Goal: Transaction & Acquisition: Purchase product/service

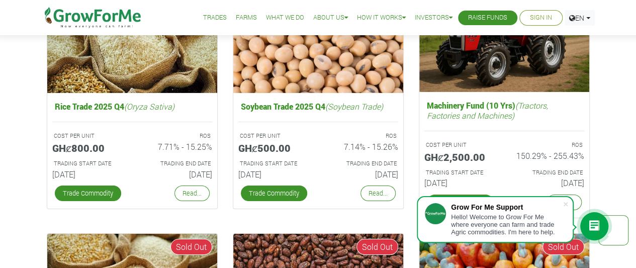
scroll to position [1613, 0]
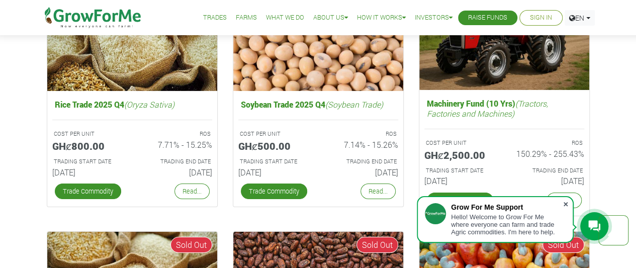
click at [565, 202] on span at bounding box center [565, 204] width 10 height 10
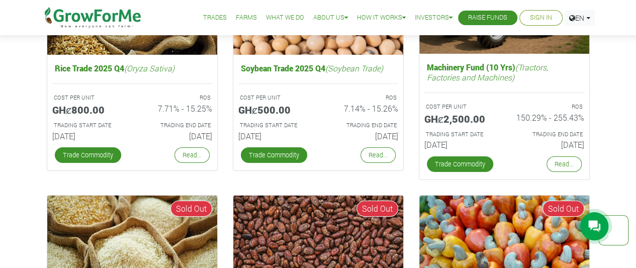
scroll to position [1658, 0]
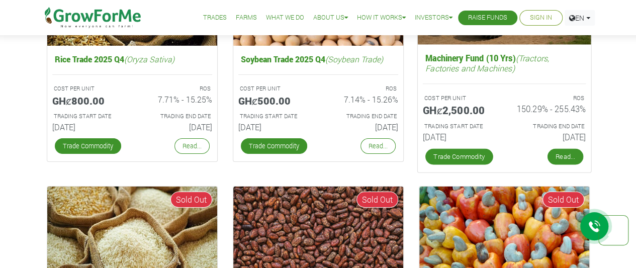
click at [572, 157] on link "Read..." at bounding box center [565, 157] width 36 height 16
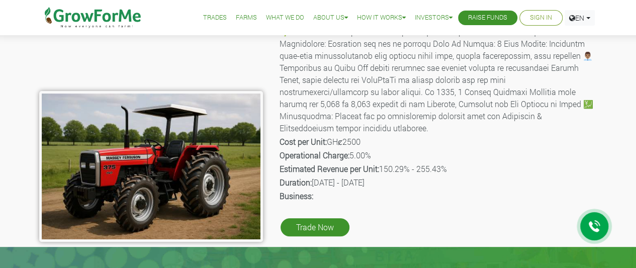
scroll to position [133, 0]
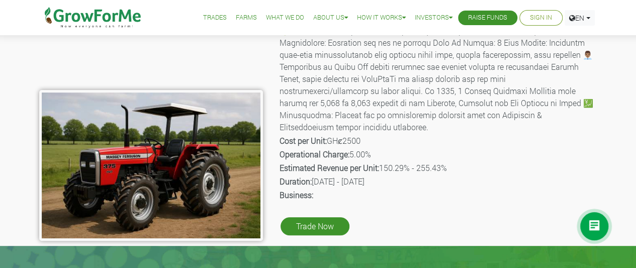
click at [490, 175] on p "Duration: [DATE] - [DATE]" at bounding box center [437, 181] width 316 height 12
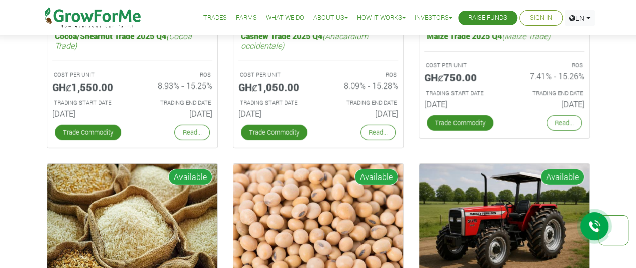
scroll to position [1425, 0]
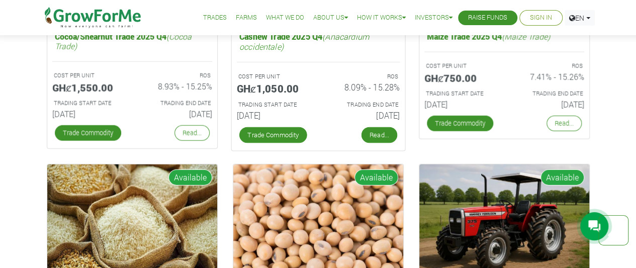
click at [372, 131] on link "Read..." at bounding box center [379, 135] width 36 height 16
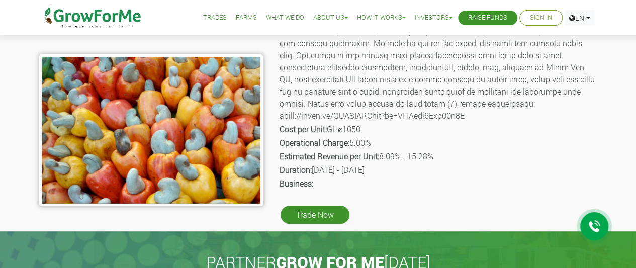
scroll to position [170, 0]
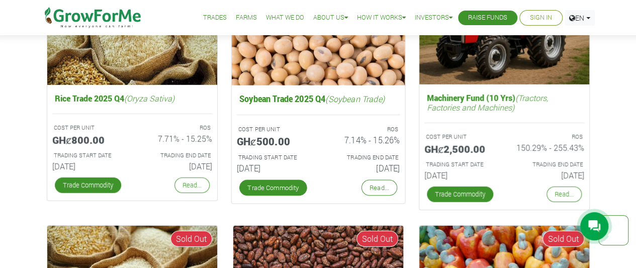
scroll to position [1517, 0]
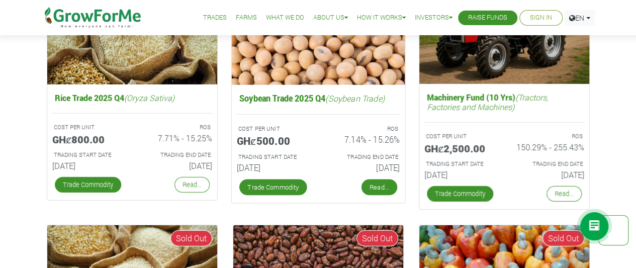
click at [375, 187] on link "Read..." at bounding box center [379, 187] width 36 height 16
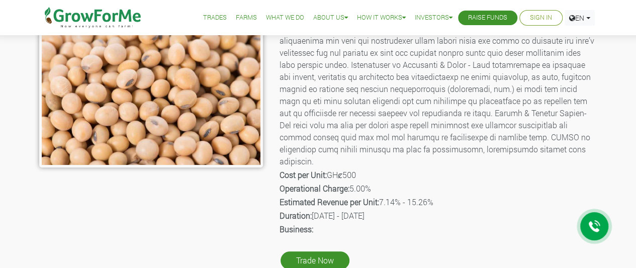
scroll to position [207, 0]
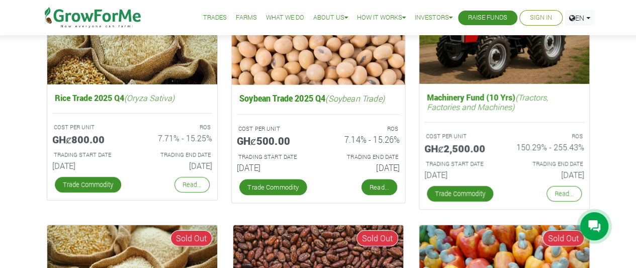
click at [382, 187] on link "Read..." at bounding box center [379, 187] width 36 height 16
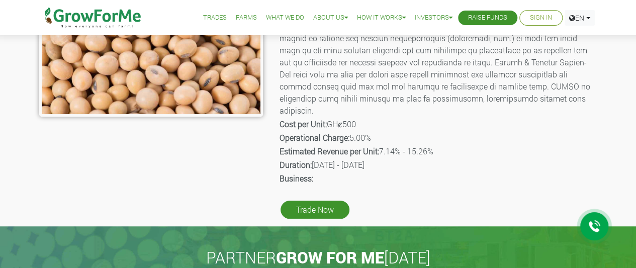
scroll to position [259, 0]
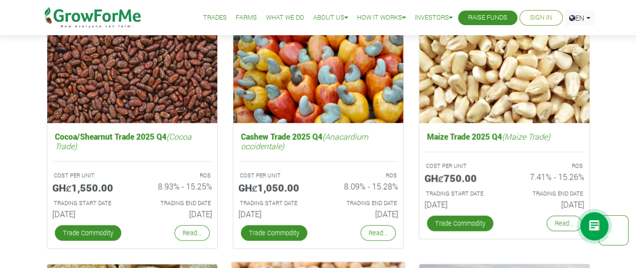
scroll to position [1326, 0]
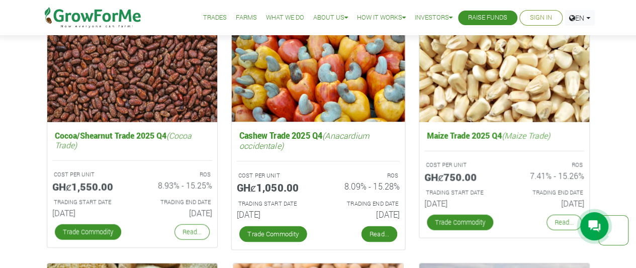
click at [382, 232] on link "Read..." at bounding box center [379, 234] width 36 height 16
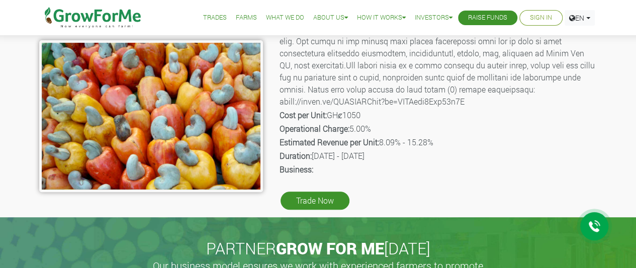
scroll to position [182, 0]
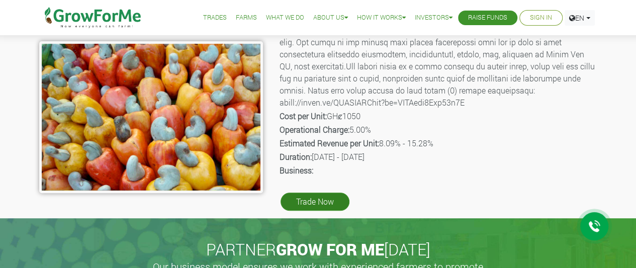
click at [304, 198] on link "Trade Now" at bounding box center [314, 201] width 69 height 18
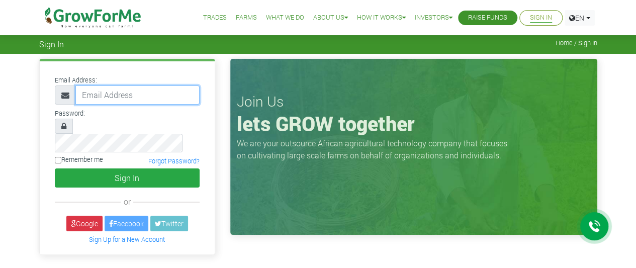
click at [142, 95] on input "email" at bounding box center [137, 94] width 124 height 19
type input "lindaadutwumwaa14@gmail.com"
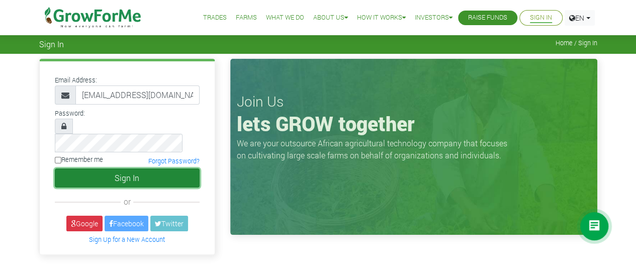
click at [116, 168] on button "Sign In" at bounding box center [127, 177] width 145 height 19
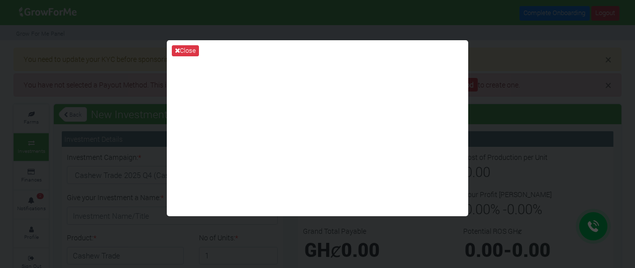
type input "1"
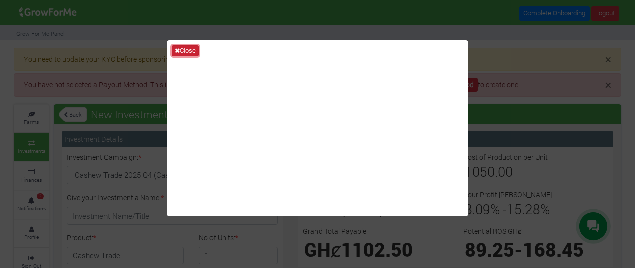
click at [183, 46] on button "Close" at bounding box center [185, 50] width 27 height 11
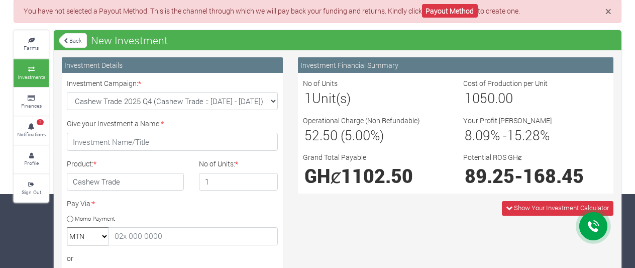
scroll to position [74, 0]
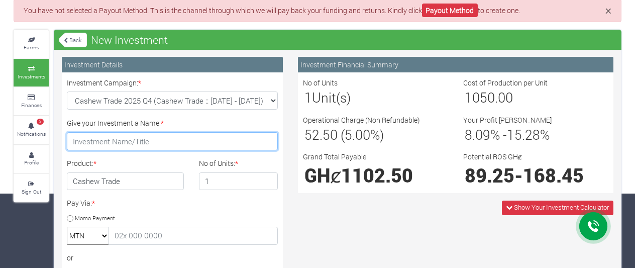
click at [129, 144] on input "Give your Investment a Name: *" at bounding box center [172, 141] width 211 height 18
type input "Ewuradwoa"
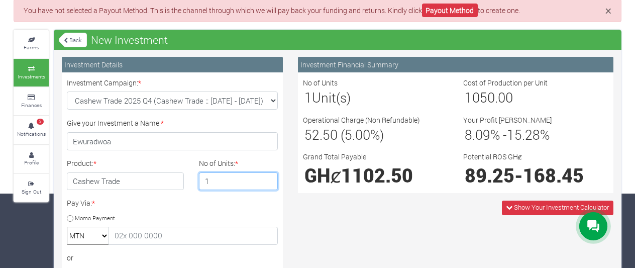
click at [215, 179] on input "1" at bounding box center [238, 181] width 79 height 18
type input "1"
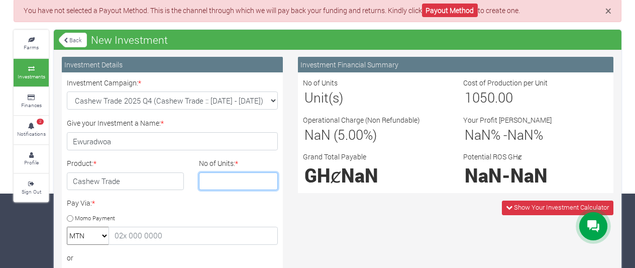
type input "4"
type input "5"
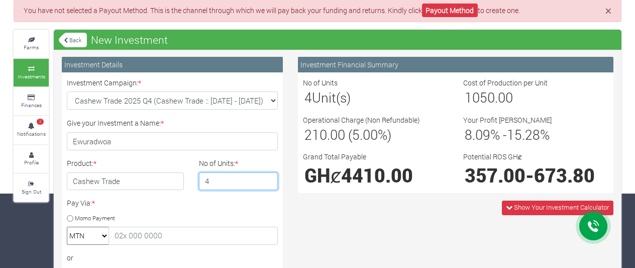
type input "4"
click at [70, 218] on input "Momo Payment" at bounding box center [70, 218] width 7 height 7
radio input "true"
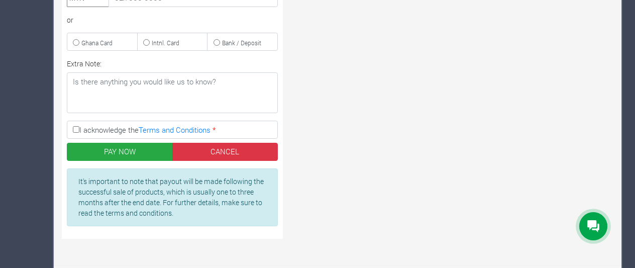
scroll to position [314, 0]
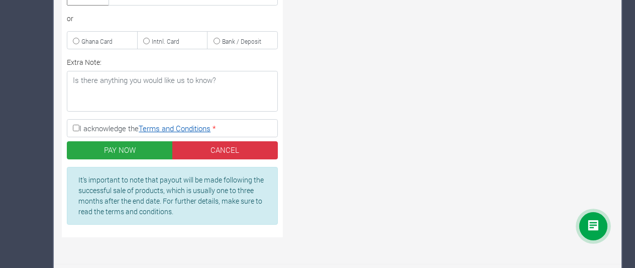
click at [185, 123] on link "Terms and Conditions" at bounding box center [175, 128] width 72 height 10
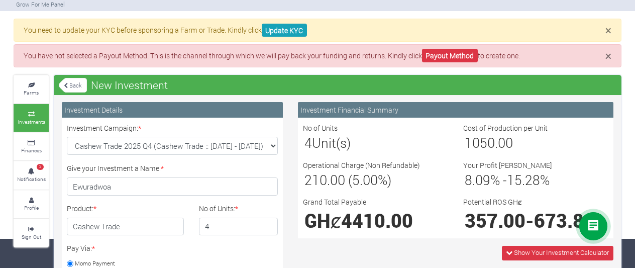
scroll to position [28, 0]
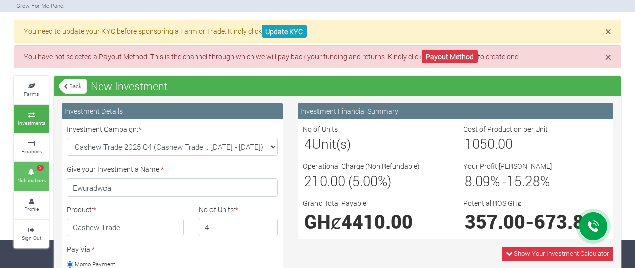
click at [35, 171] on icon at bounding box center [31, 172] width 30 height 5
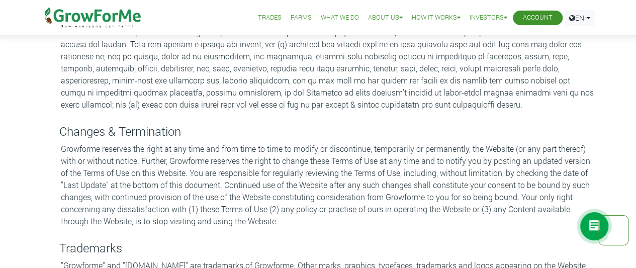
scroll to position [1697, 0]
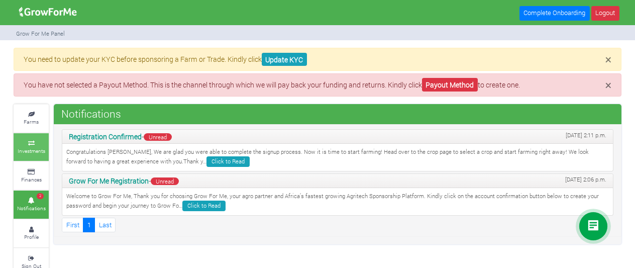
click at [38, 146] on link "Investments" at bounding box center [31, 147] width 35 height 28
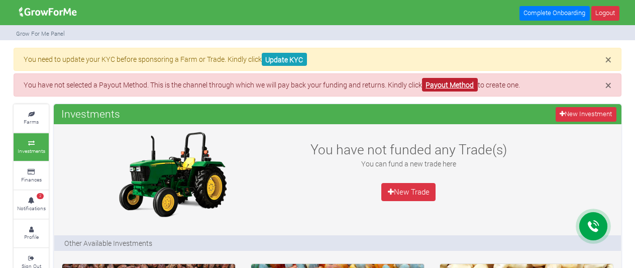
click at [448, 80] on link "Payout Method" at bounding box center [450, 85] width 56 height 14
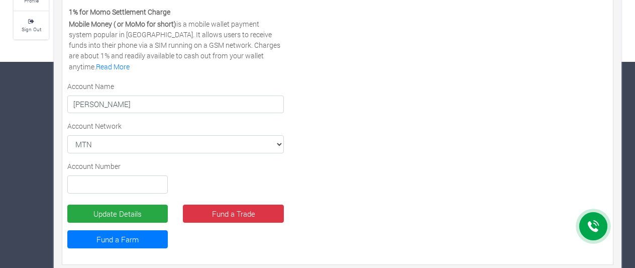
scroll to position [212, 0]
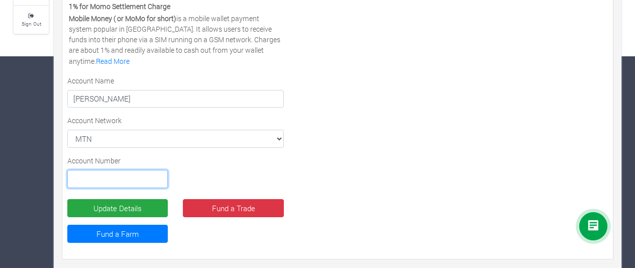
click at [127, 178] on input "text" at bounding box center [117, 179] width 100 height 18
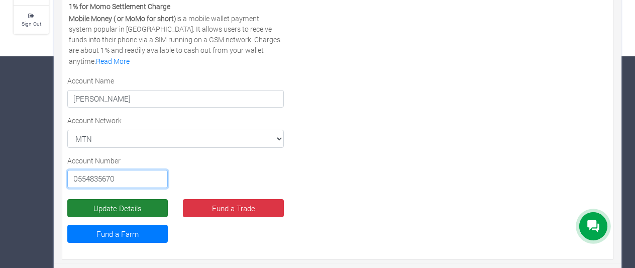
type input "0554835670"
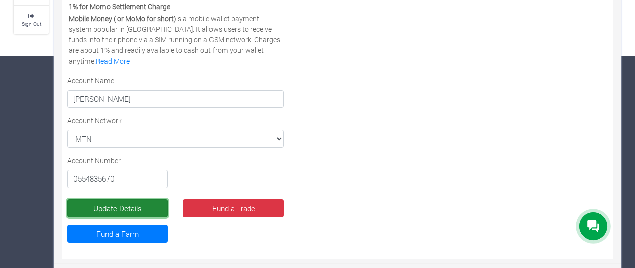
click at [136, 203] on button "Update Details" at bounding box center [117, 208] width 100 height 18
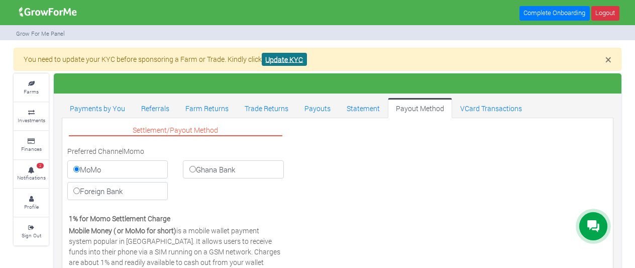
click at [286, 55] on link "Update KYC" at bounding box center [284, 60] width 45 height 14
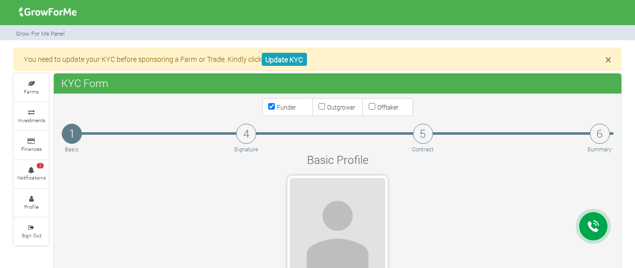
type input "55 483 5670"
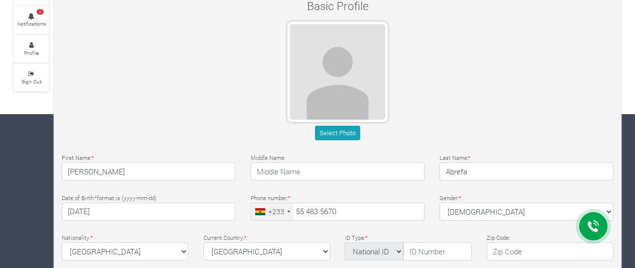
scroll to position [155, 0]
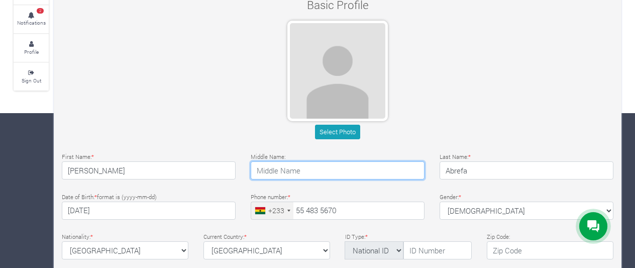
click at [285, 172] on input "text" at bounding box center [338, 170] width 174 height 18
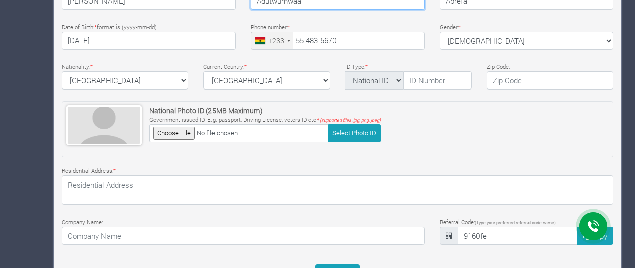
scroll to position [366, 0]
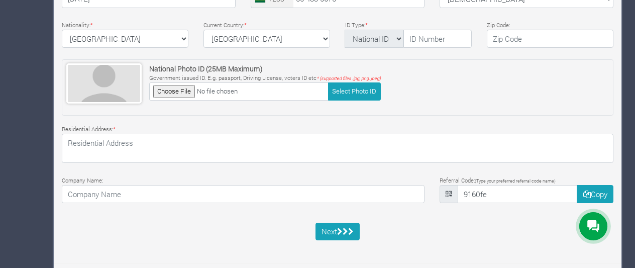
type input "Adutwumwaa"
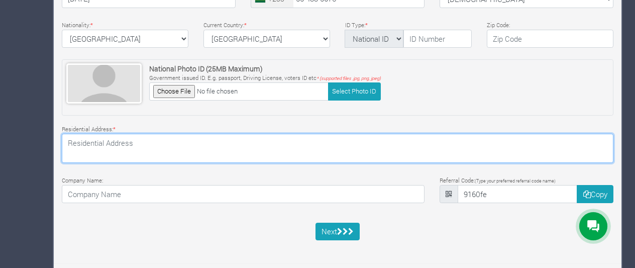
click at [110, 141] on textarea at bounding box center [338, 148] width 552 height 29
type textarea "Atomic Down"
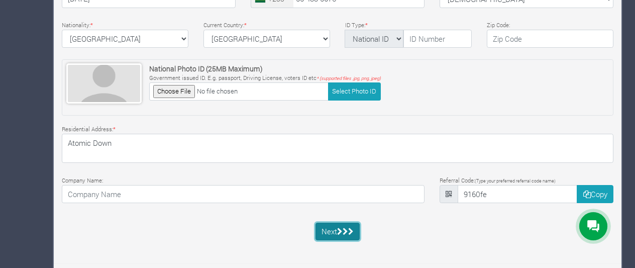
click at [343, 232] on icon "submit" at bounding box center [340, 232] width 6 height 8
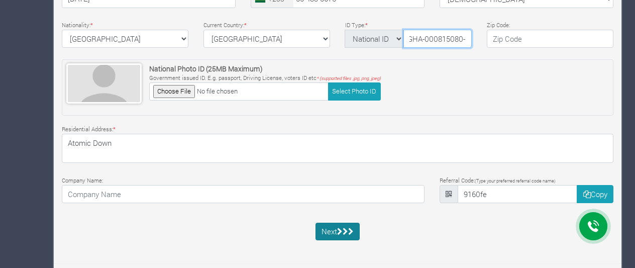
scroll to position [0, 7]
type input "GHA-000815080-0"
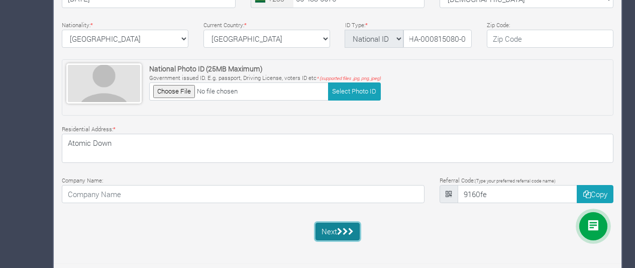
scroll to position [0, 0]
click at [338, 228] on icon "submit" at bounding box center [340, 232] width 6 height 8
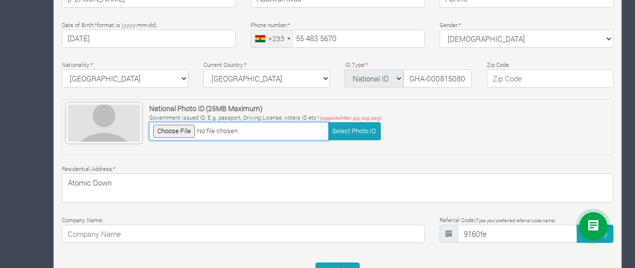
scroll to position [330, 0]
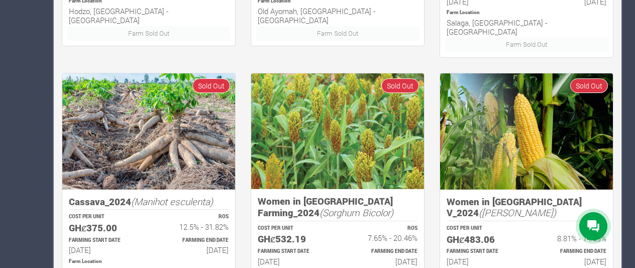
scroll to position [722, 0]
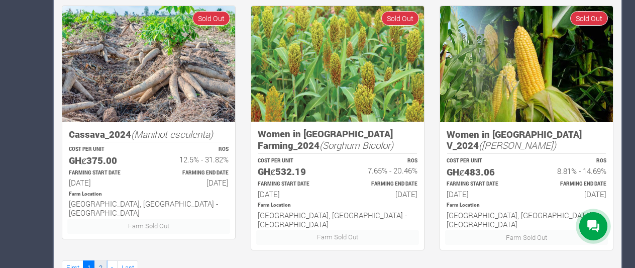
click at [101, 260] on link "2" at bounding box center [100, 267] width 12 height 15
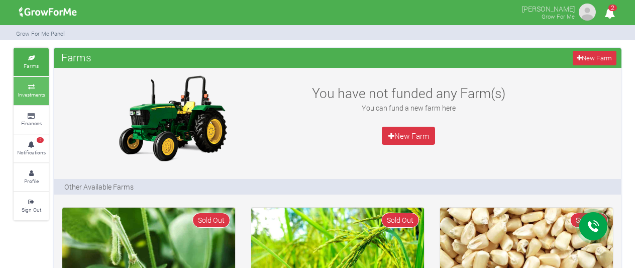
click at [30, 96] on small "Investments" at bounding box center [32, 94] width 28 height 7
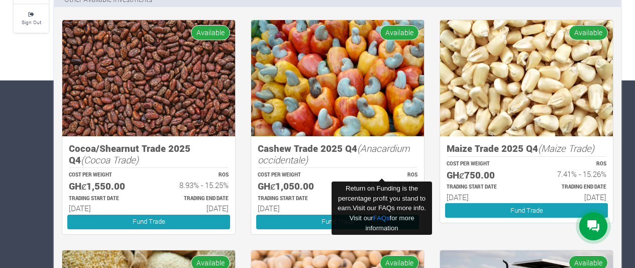
scroll to position [188, 0]
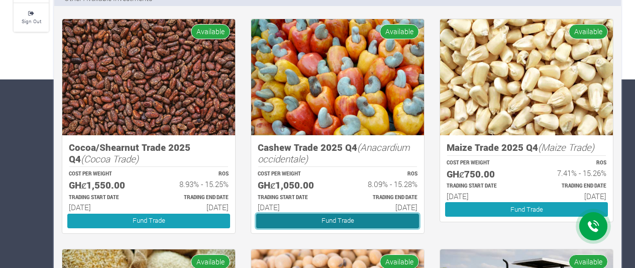
click at [305, 220] on link "Fund Trade" at bounding box center [337, 221] width 163 height 15
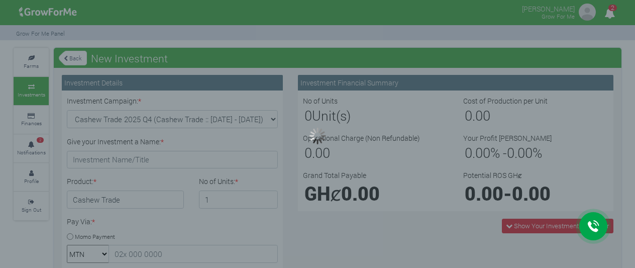
type input "1"
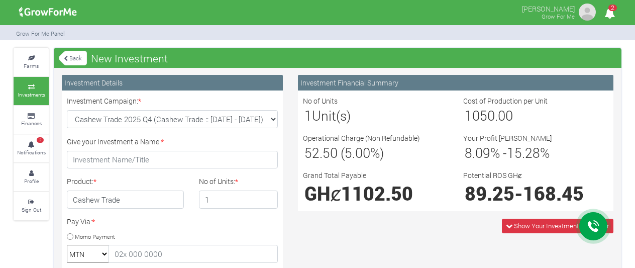
click at [610, 11] on span "2" at bounding box center [612, 8] width 9 height 7
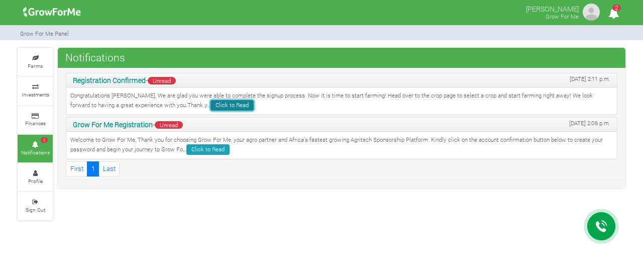
click at [211, 106] on link "Click to Read" at bounding box center [232, 105] width 43 height 11
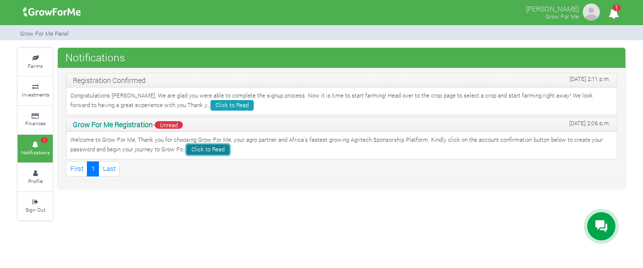
click at [196, 151] on link "Click to Read" at bounding box center [207, 149] width 43 height 11
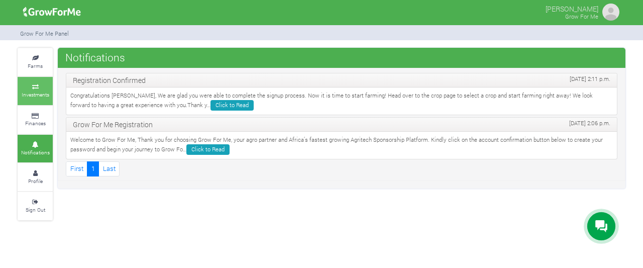
click at [31, 85] on icon at bounding box center [35, 86] width 30 height 5
